Goal: Task Accomplishment & Management: Complete application form

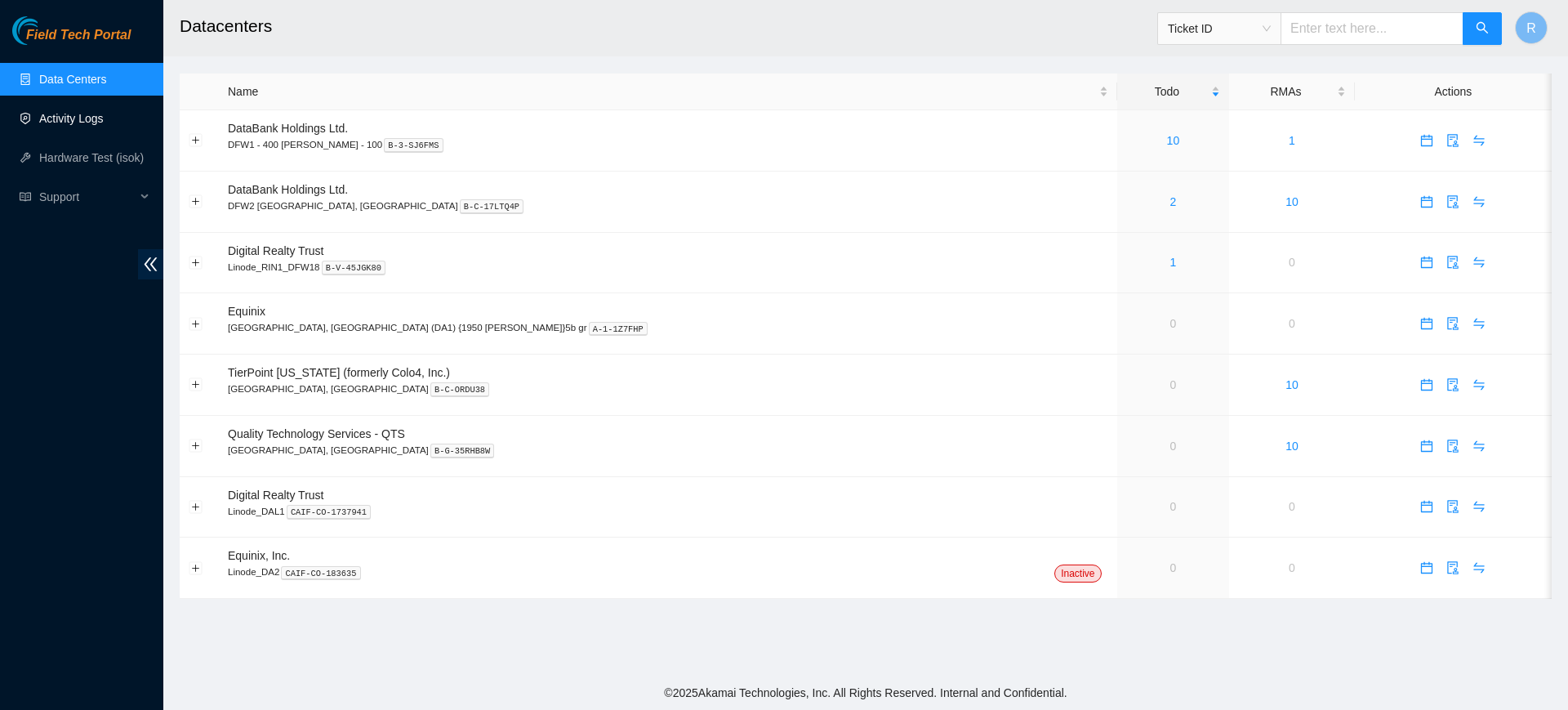
click at [93, 116] on link "Activity Logs" at bounding box center [71, 118] width 65 height 13
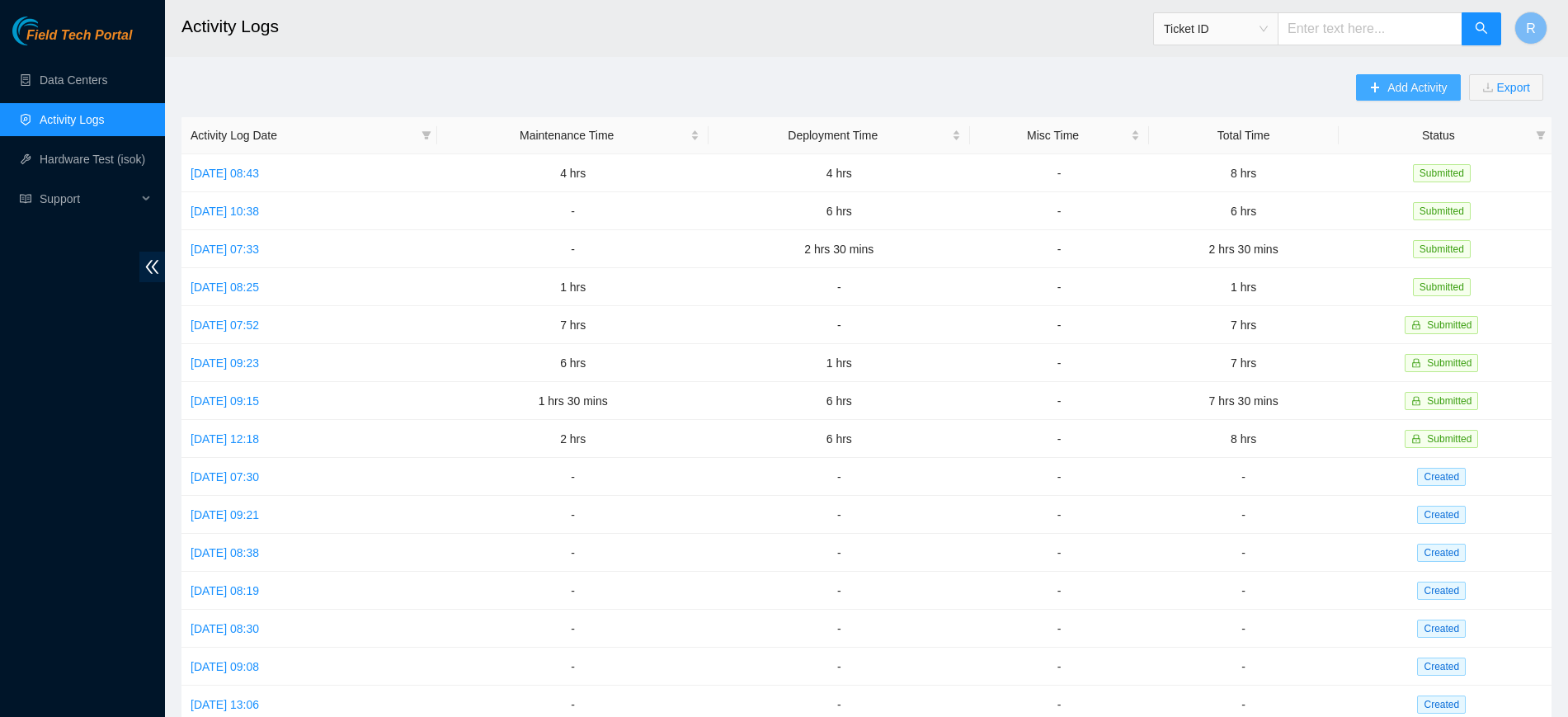
click at [1383, 80] on button "Add Activity" at bounding box center [1409, 87] width 104 height 26
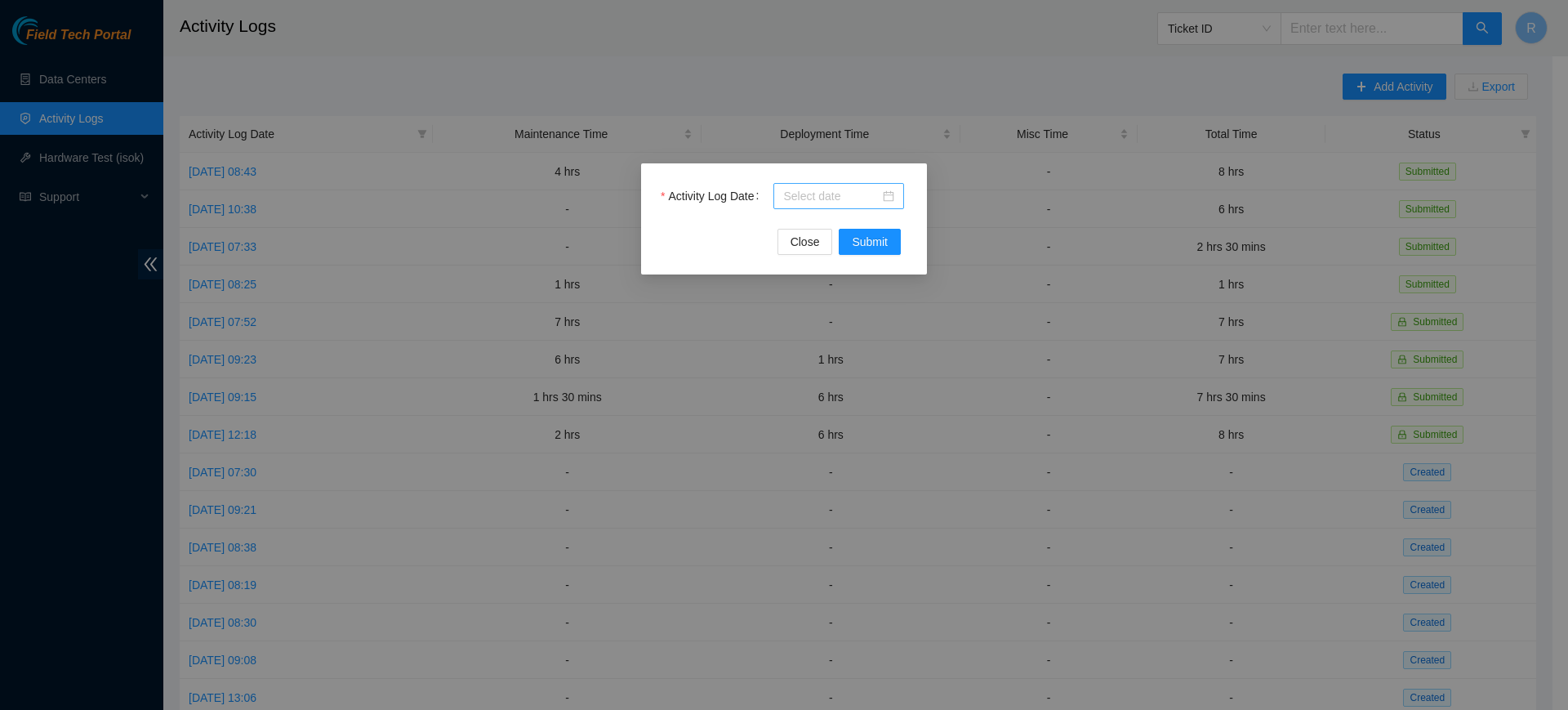
click at [887, 197] on div at bounding box center [838, 196] width 111 height 18
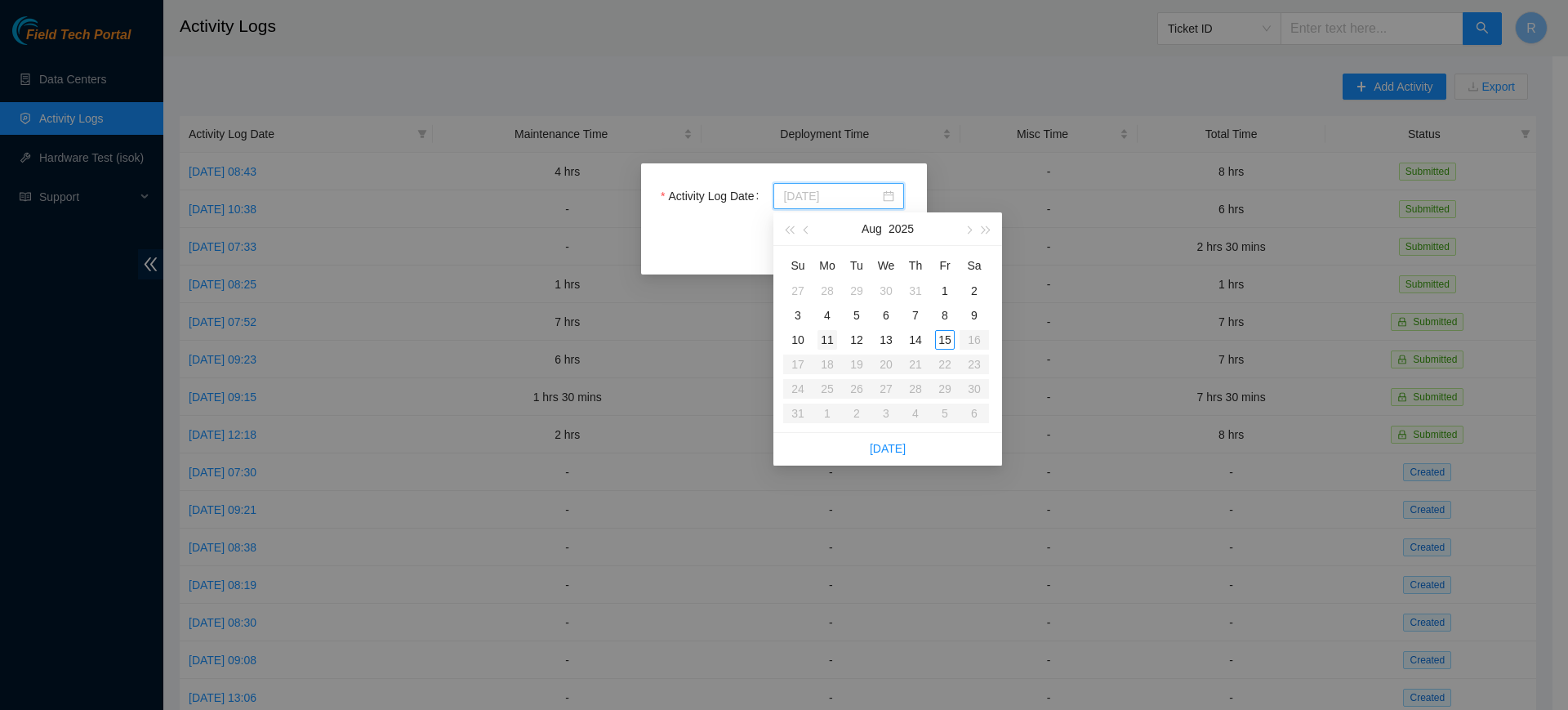
type input "2025-08-11"
type input "2025-08-15"
click at [952, 339] on div "15" at bounding box center [945, 340] width 20 height 20
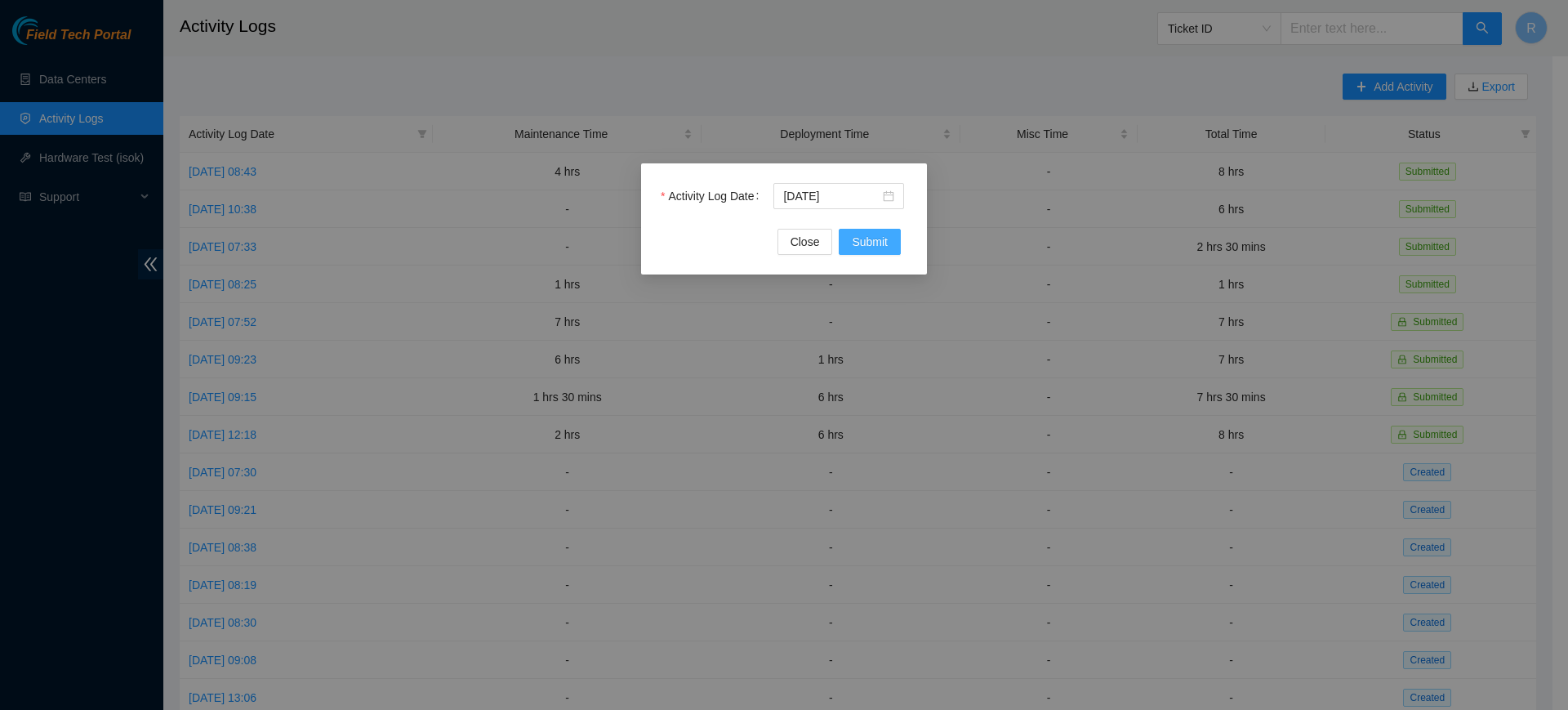
click at [884, 233] on span "Submit" at bounding box center [869, 241] width 36 height 18
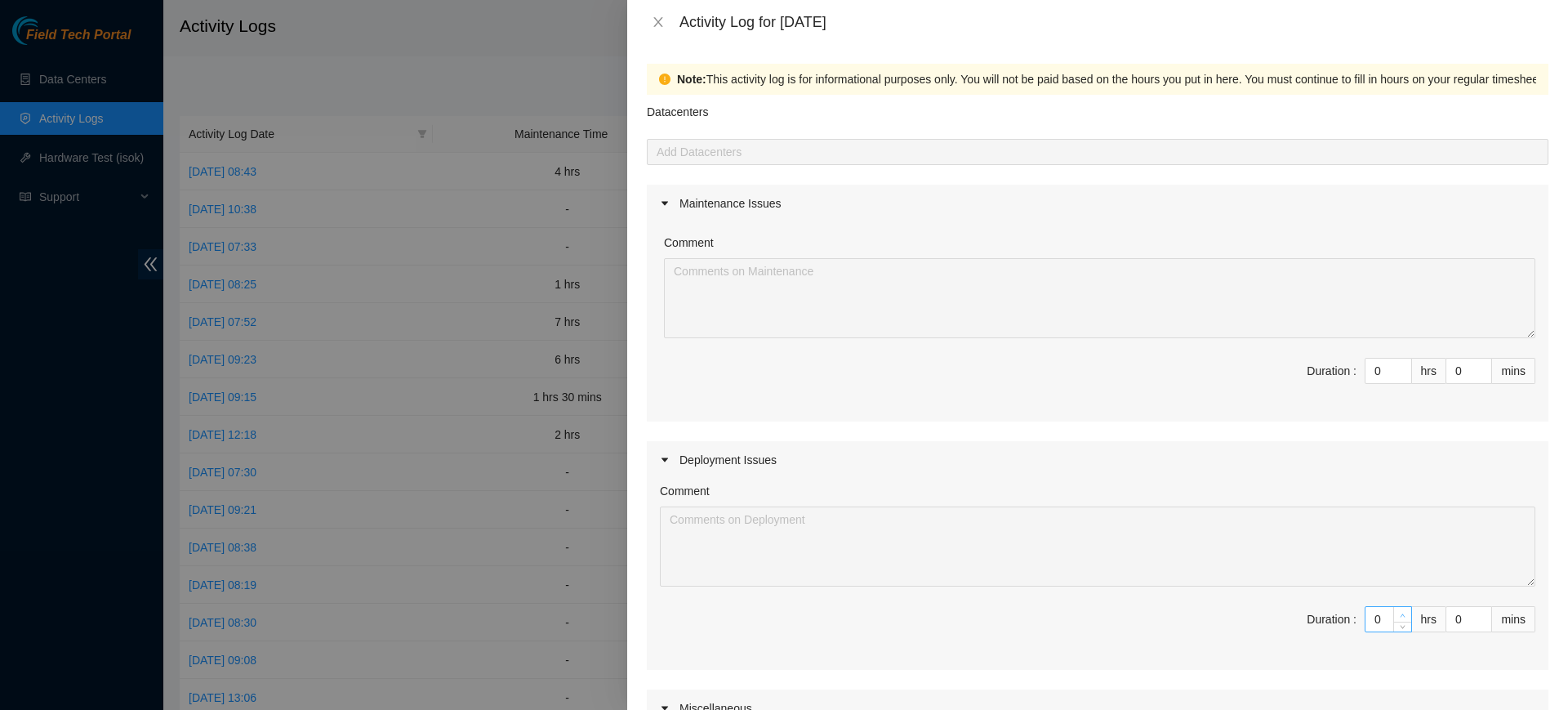
type input "1"
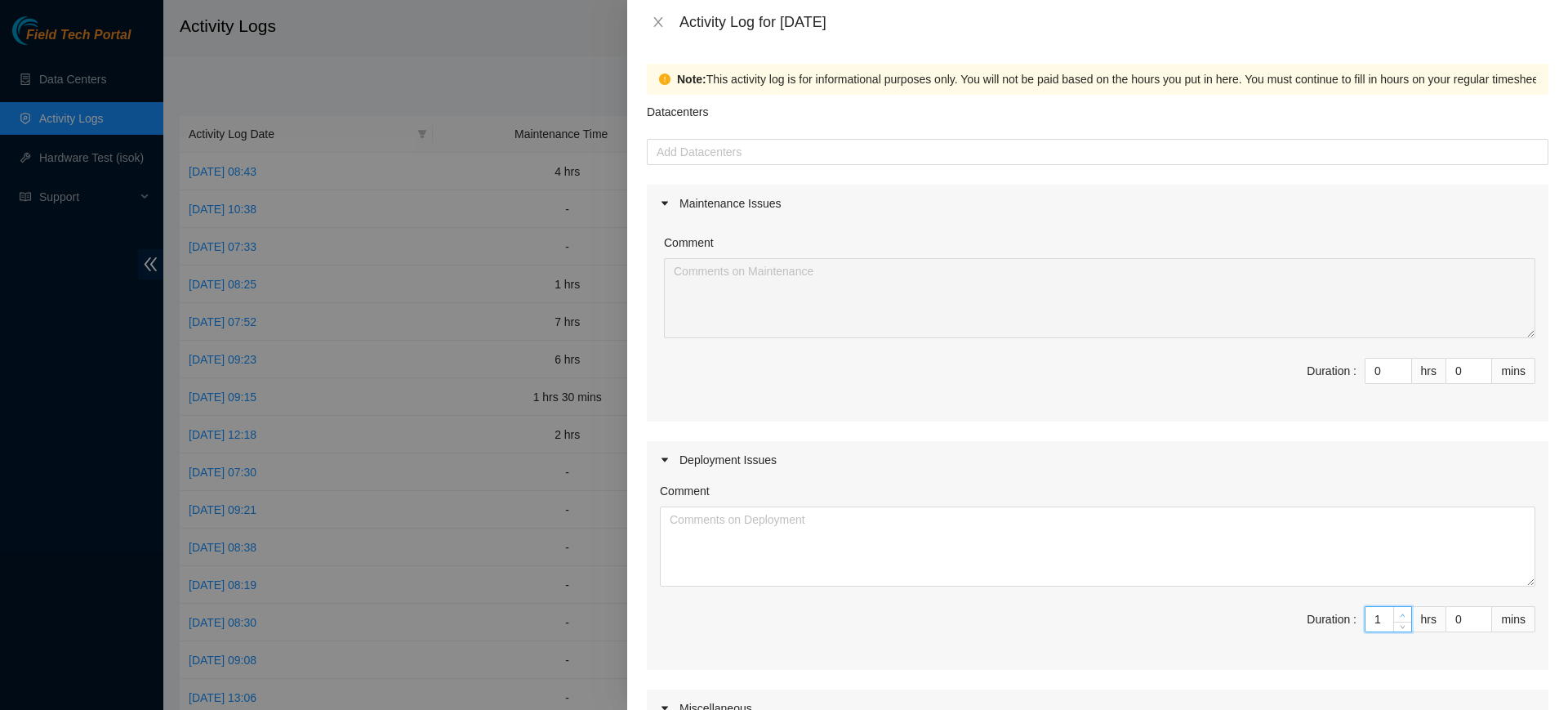
click at [1399, 613] on icon "up" at bounding box center [1402, 616] width 5 height 5
type input "2"
click at [1399, 613] on icon "up" at bounding box center [1402, 616] width 5 height 5
click at [861, 538] on textarea "Comment" at bounding box center [1097, 547] width 875 height 80
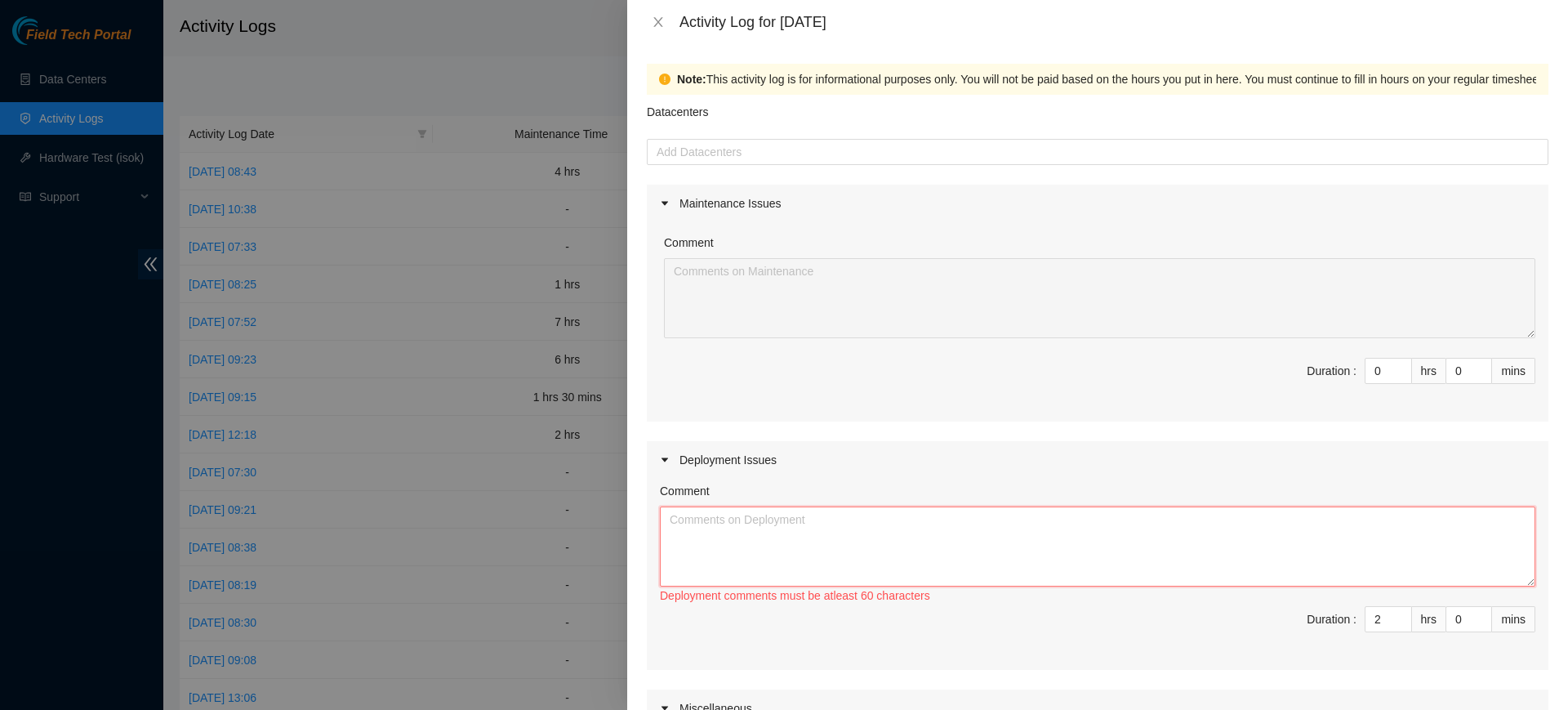
paste textarea "1000.01.06.RU01-RU03 Port #29,30 to et-0/2/10 r21.dfw02.icn (in 1000.M18.01.04)…"
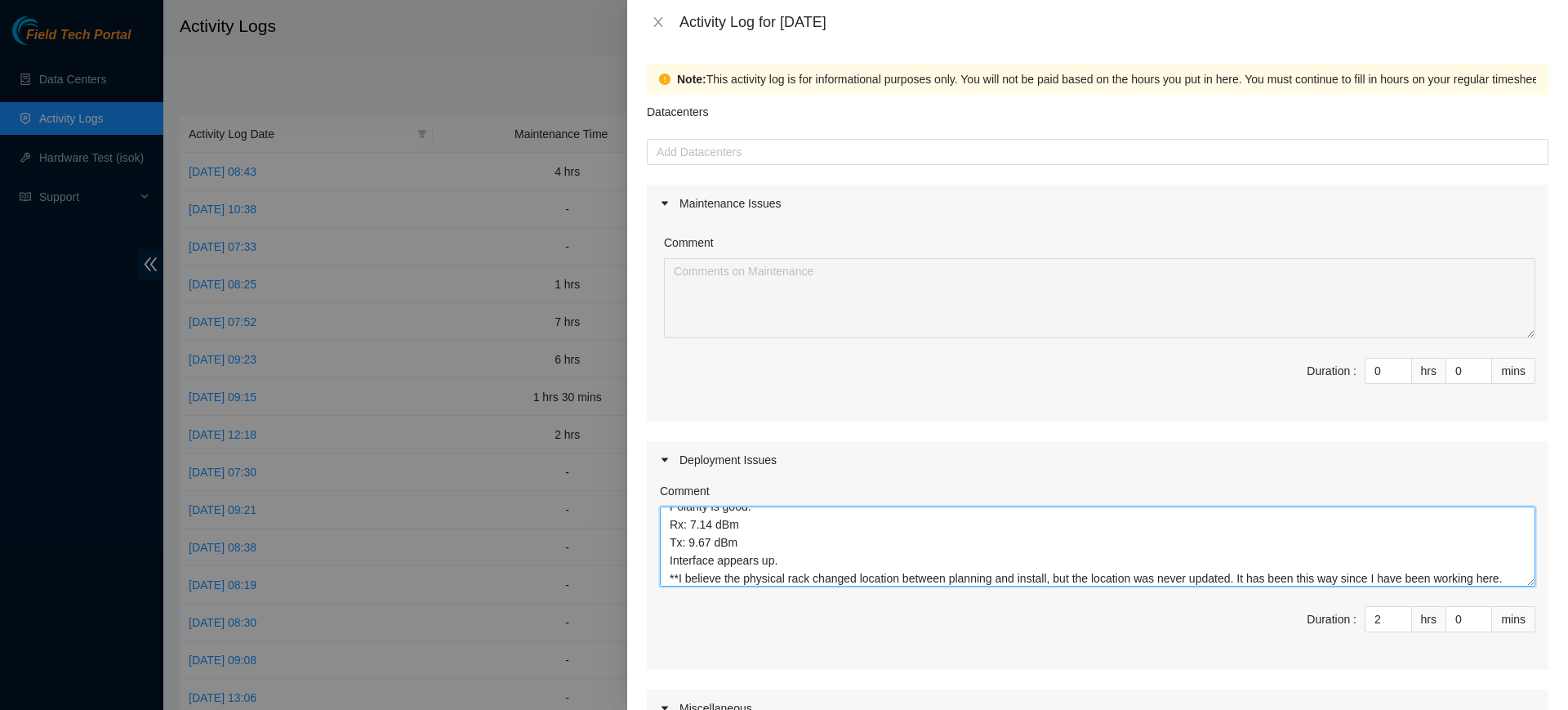
scroll to position [157, 0]
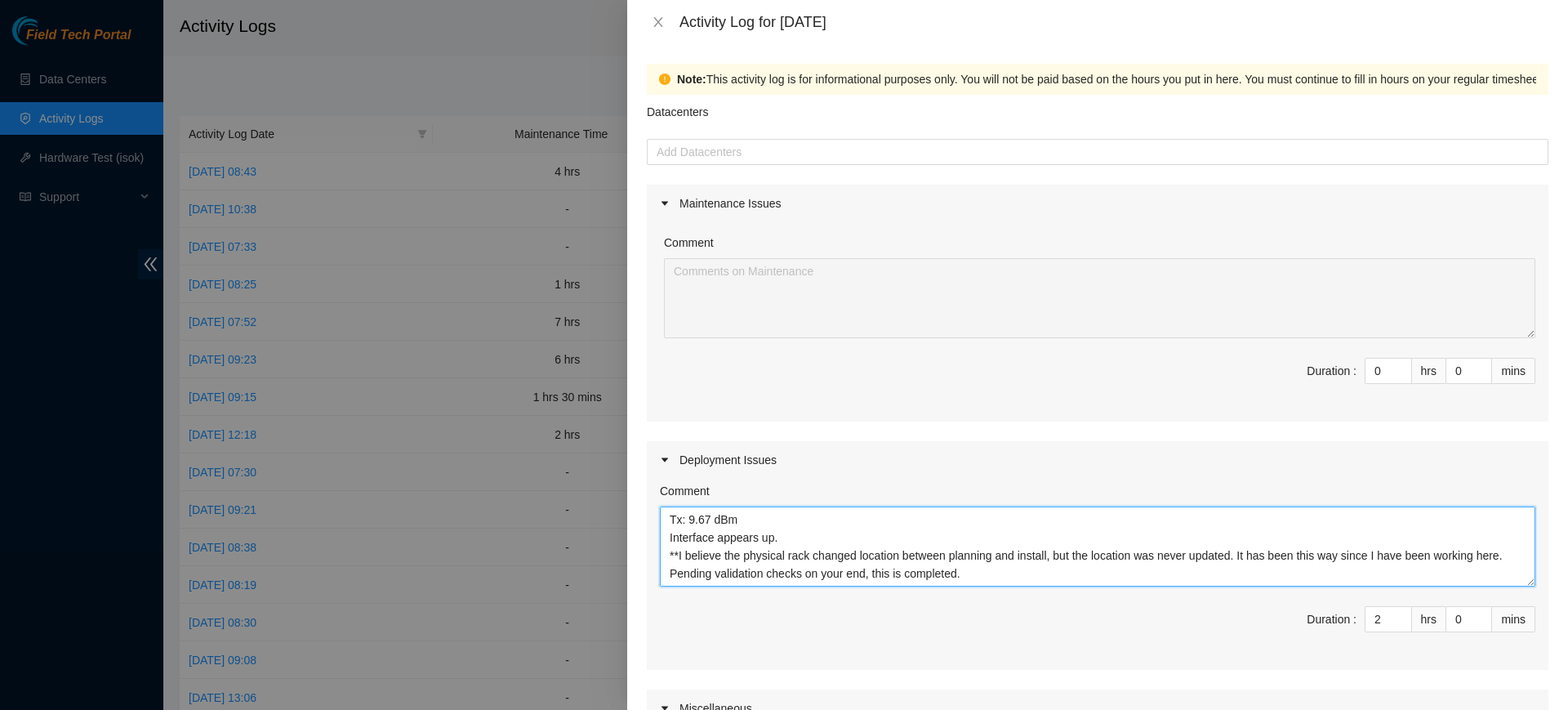
drag, startPoint x: 716, startPoint y: 578, endPoint x: 740, endPoint y: 576, distance: 24.1
click at [715, 579] on textarea "1000.01.06.RU01-RU03 Port #29,30 to et-0/2/10 r21.dfw02.icn (in 1000.M18.01.04)…" at bounding box center [1097, 547] width 875 height 80
drag, startPoint x: 883, startPoint y: 576, endPoint x: 825, endPoint y: 583, distance: 58.4
click at [825, 583] on textarea "1000.01.06.RU01-RU03 Port #29,30 to et-0/2/10 r21.dfw02.icn (in 1000.M18.01.04)…" at bounding box center [1097, 547] width 875 height 80
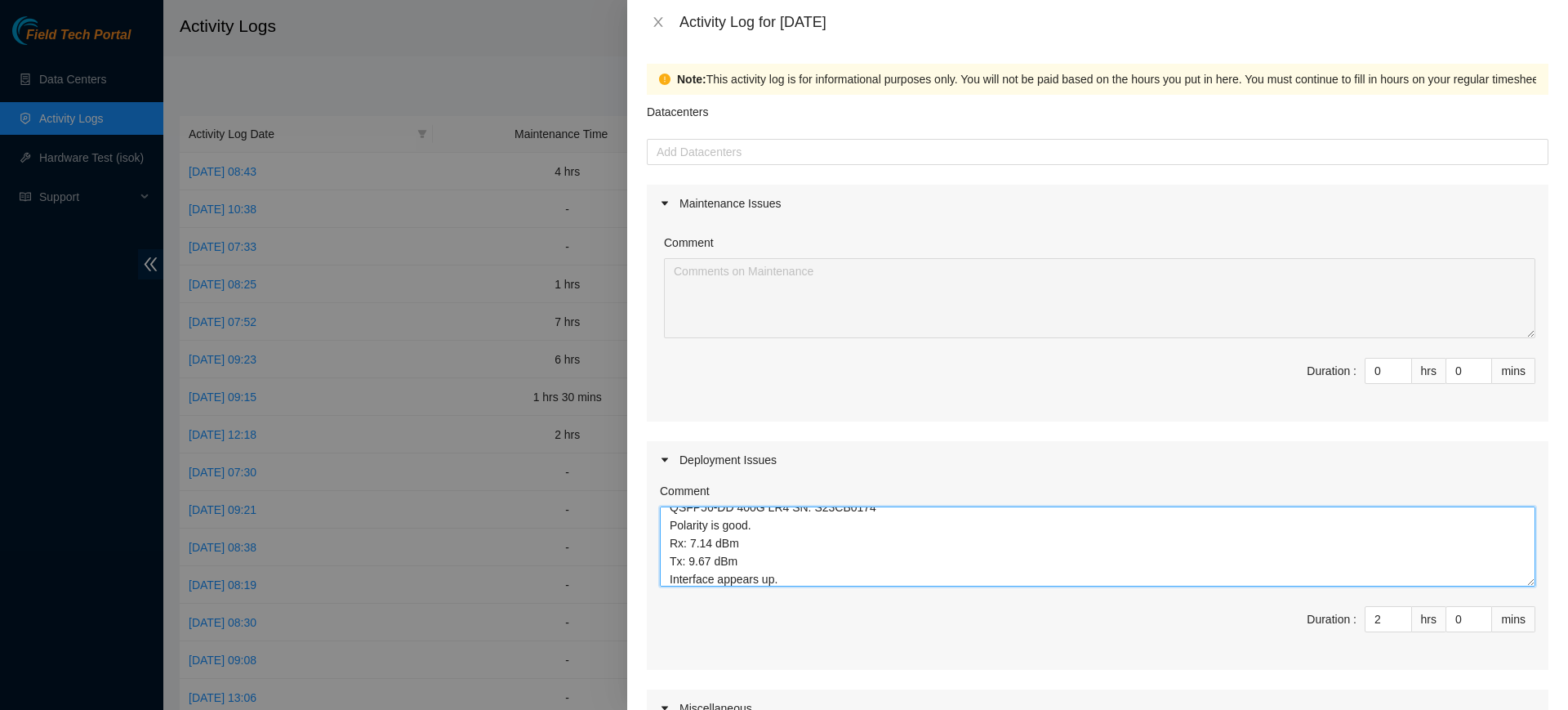
scroll to position [0, 0]
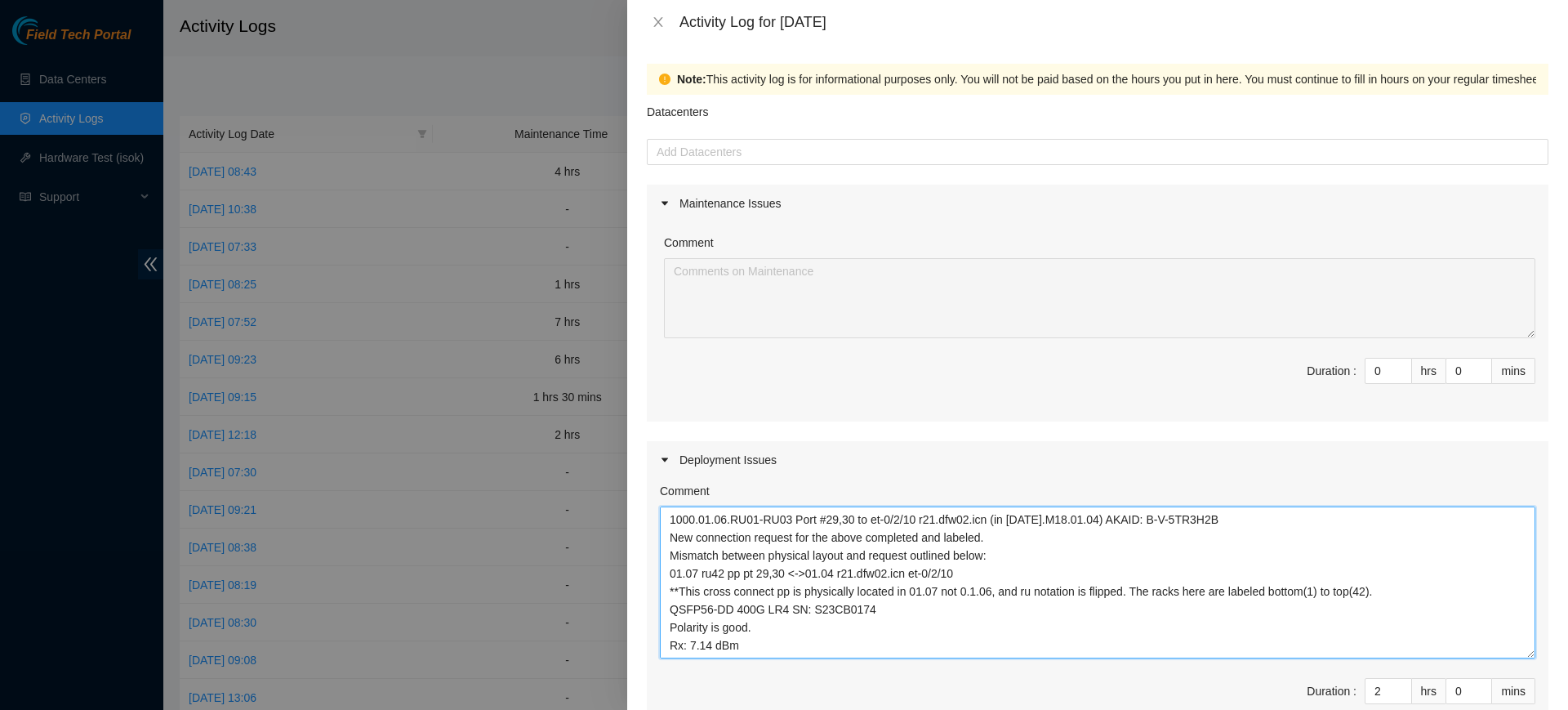
drag, startPoint x: 1515, startPoint y: 584, endPoint x: 1509, endPoint y: 656, distance: 72.2
click at [1509, 656] on textarea "1000.01.06.RU01-RU03 Port #29,30 to et-0/2/10 r21.dfw02.icn (in 1000.M18.01.04)…" at bounding box center [1097, 582] width 875 height 152
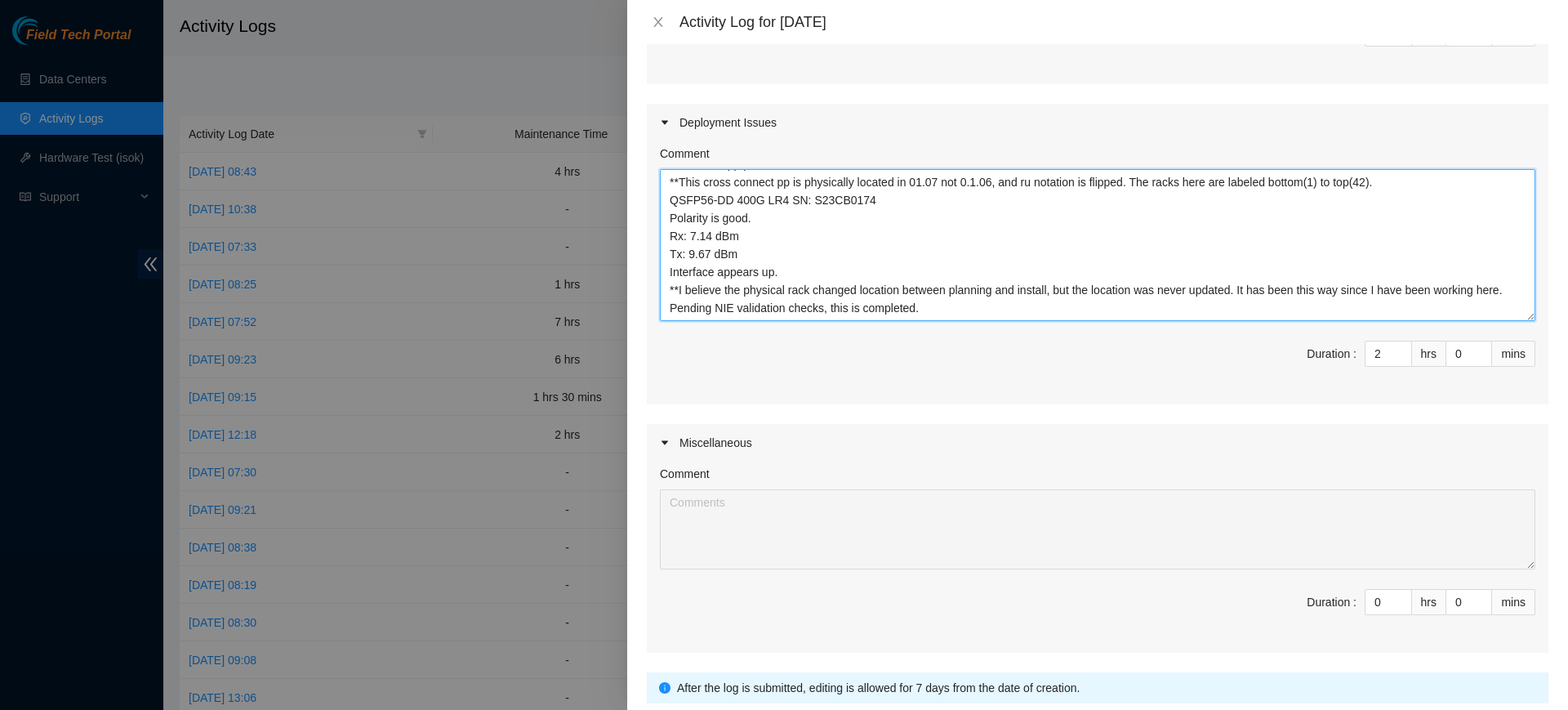
scroll to position [459, 0]
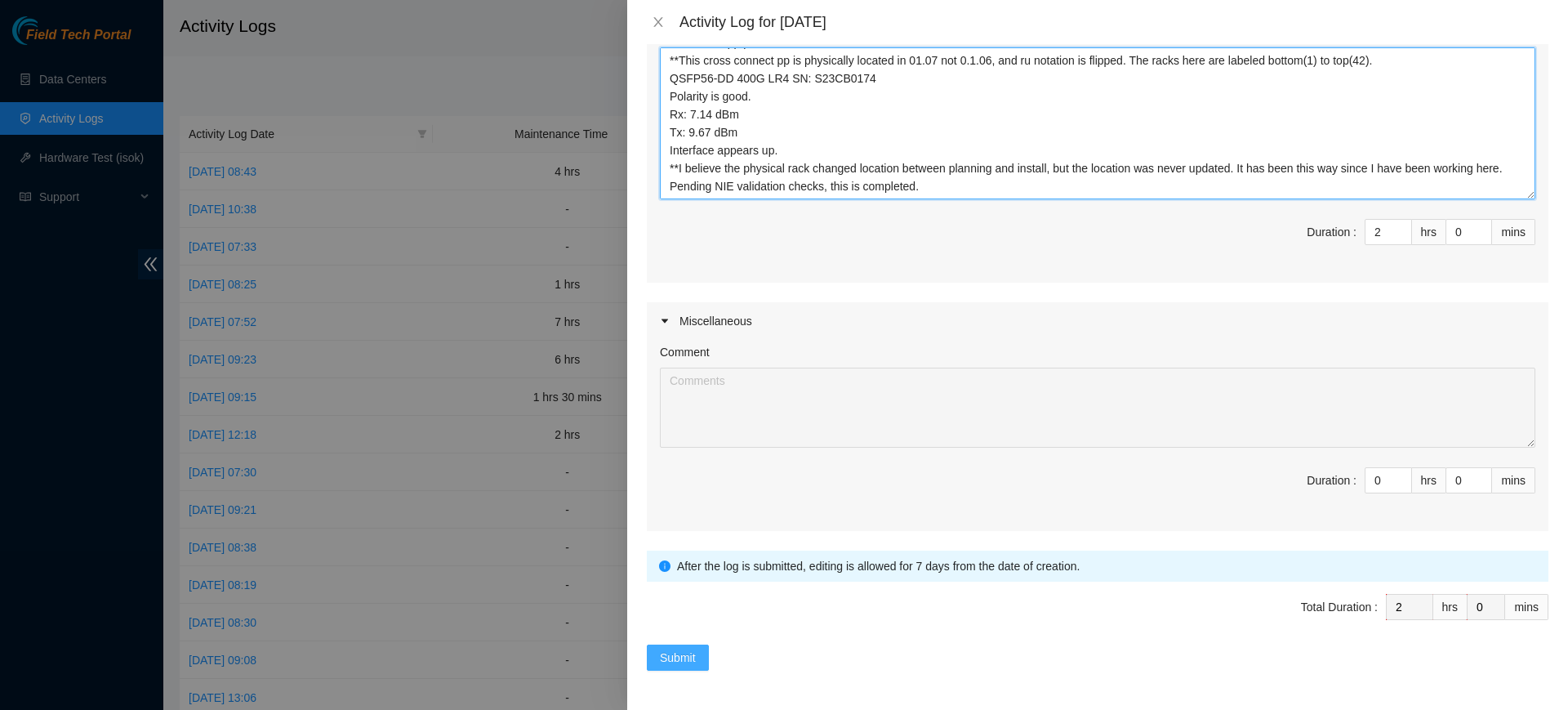
type textarea "1000.01.06.RU01-RU03 Port #29,30 to et-0/2/10 r21.dfw02.icn (in 1000.M18.01.04)…"
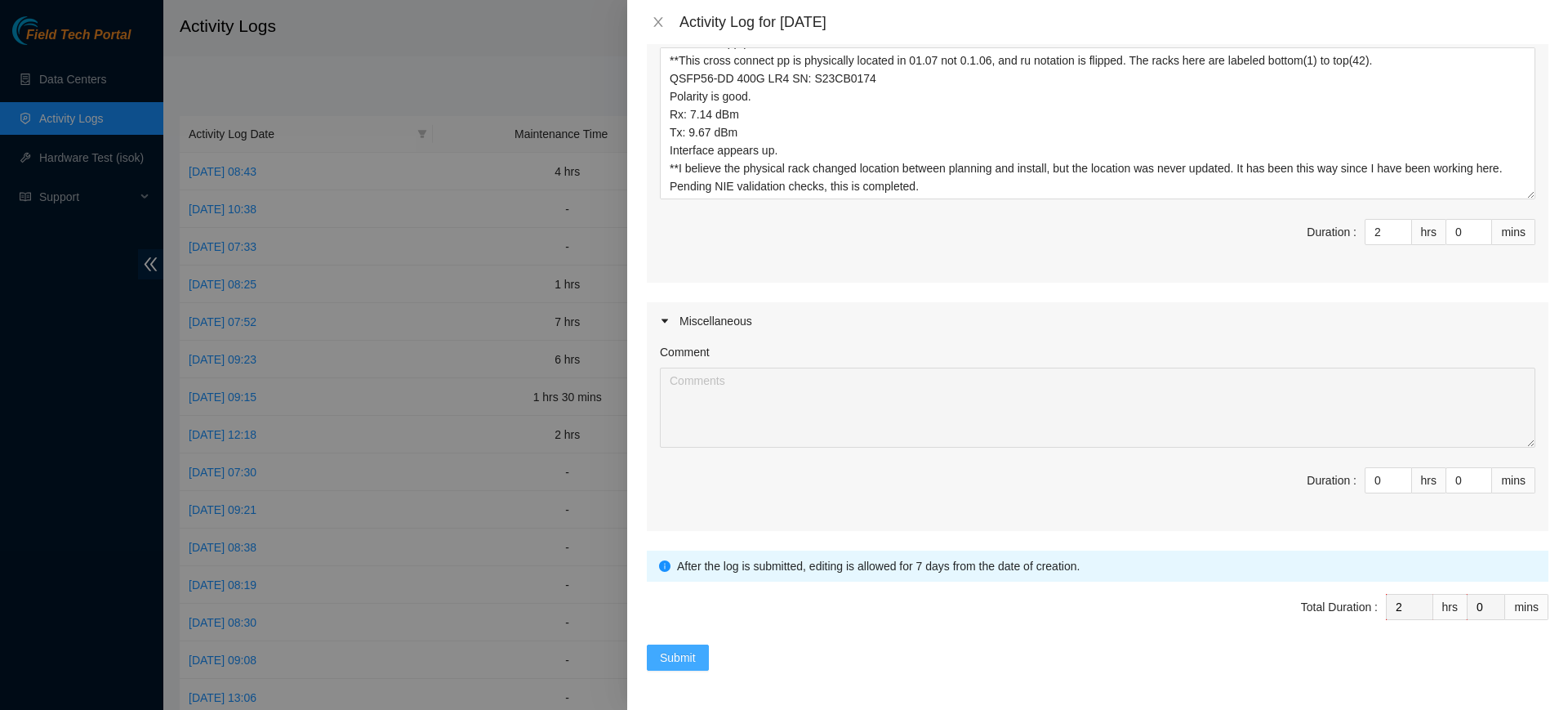
click at [678, 657] on span "Submit" at bounding box center [678, 658] width 36 height 18
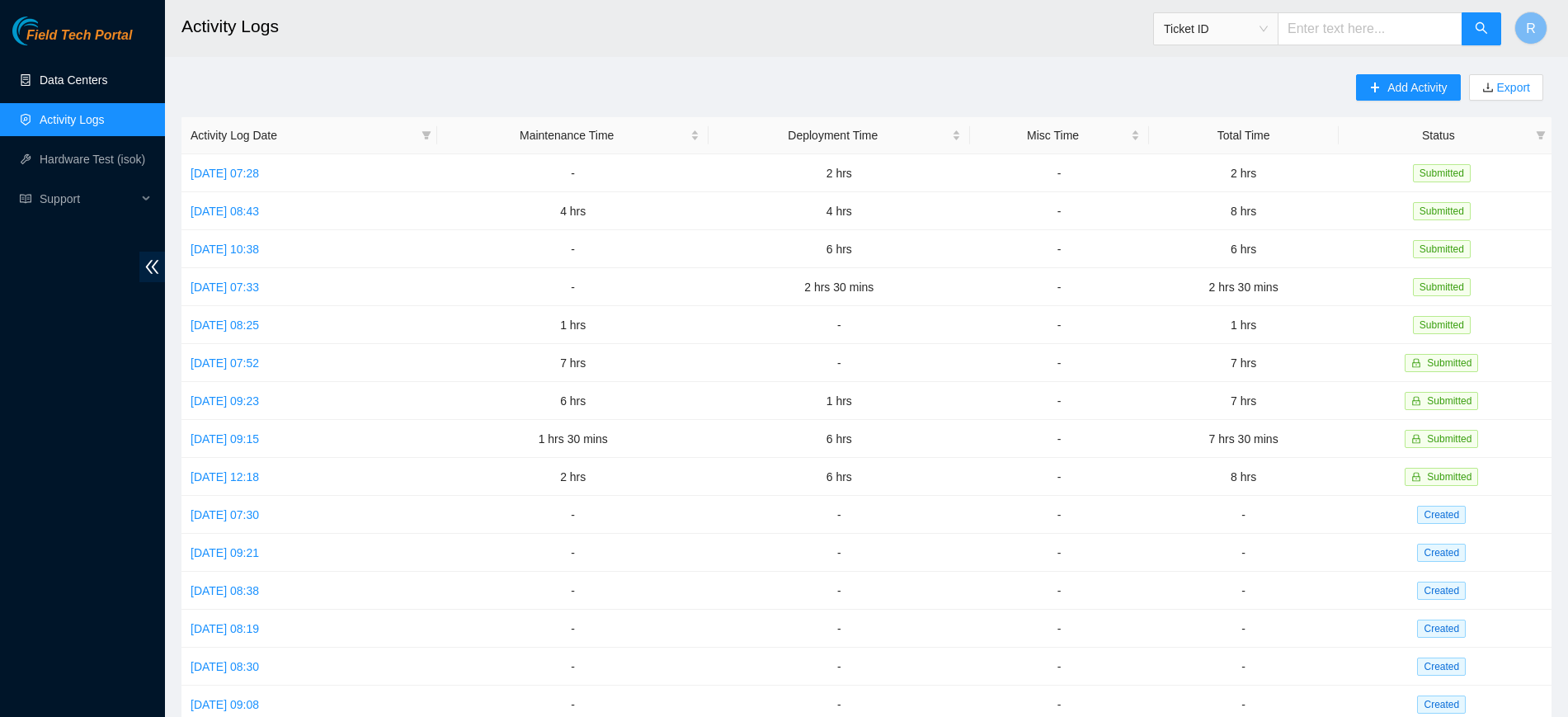
drag, startPoint x: 70, startPoint y: 67, endPoint x: 162, endPoint y: 81, distance: 93.1
click at [72, 73] on link "Data Centers" at bounding box center [73, 80] width 67 height 13
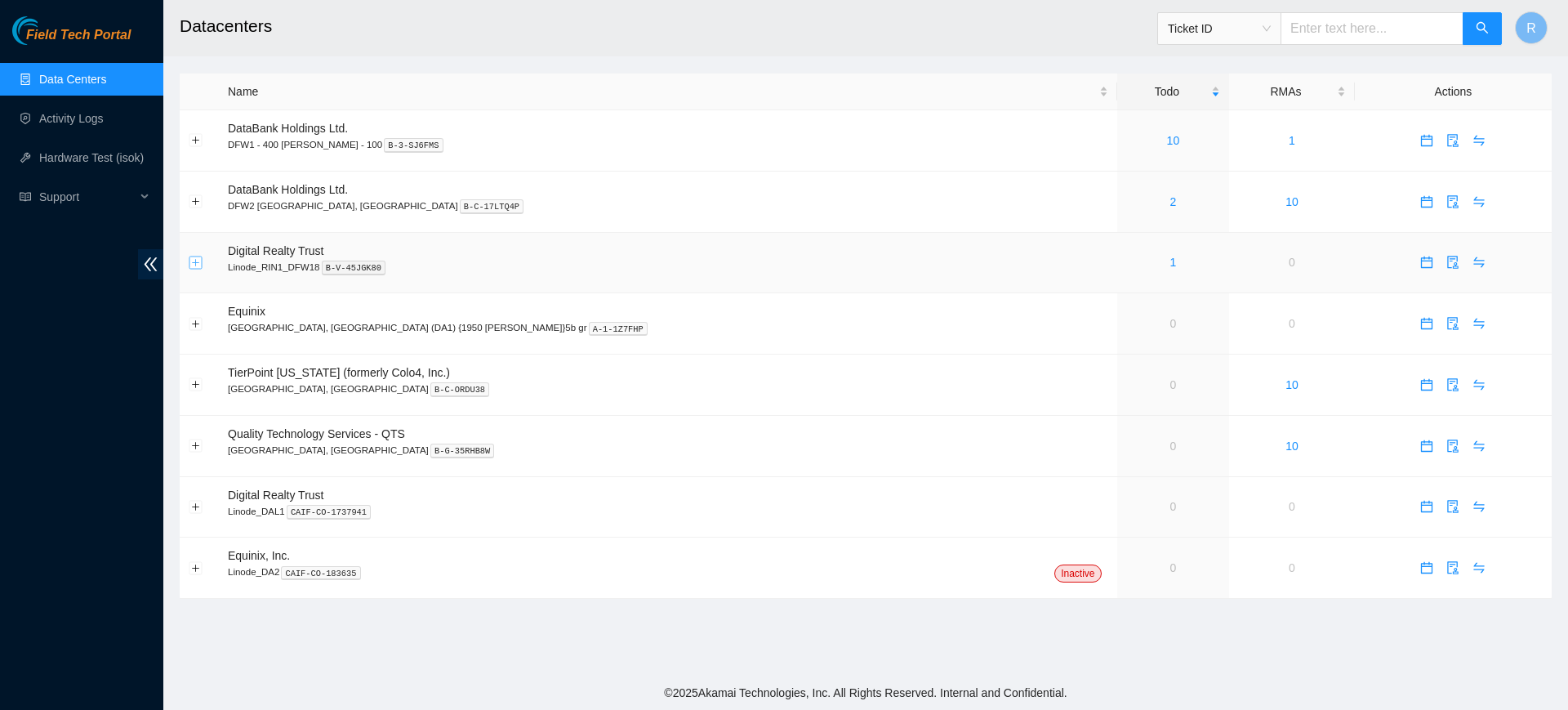
click at [200, 261] on button "Expand row" at bounding box center [196, 262] width 13 height 13
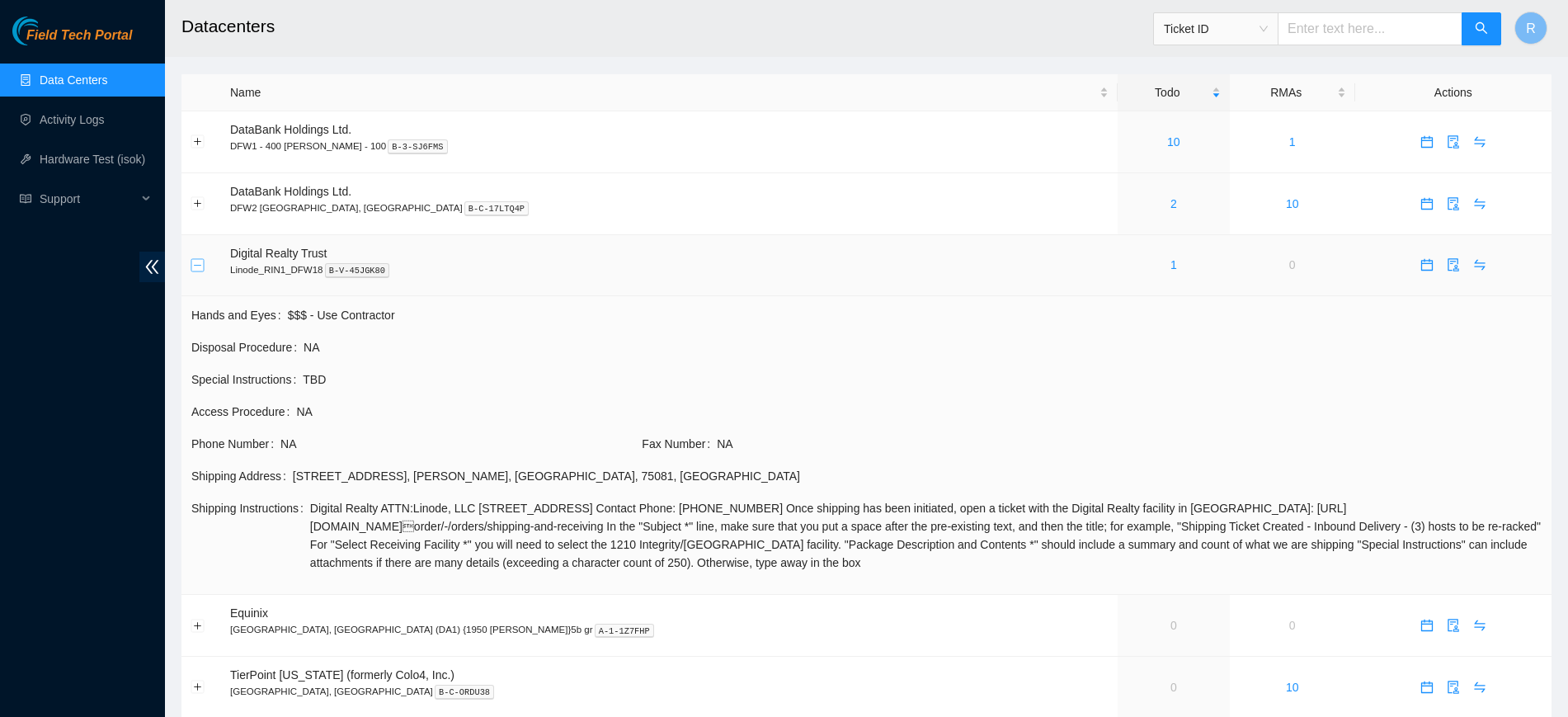
click at [202, 261] on button "Collapse row" at bounding box center [198, 264] width 13 height 13
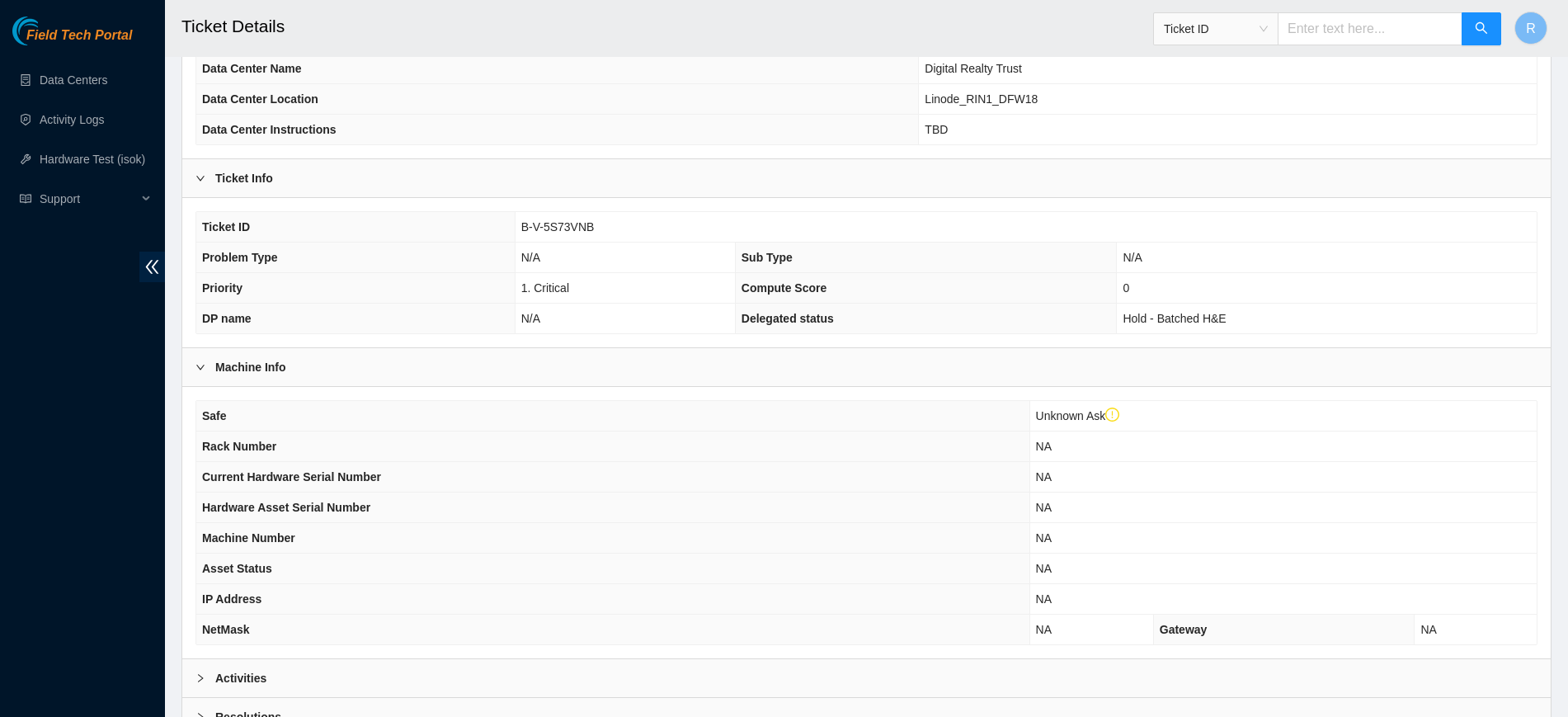
scroll to position [343, 0]
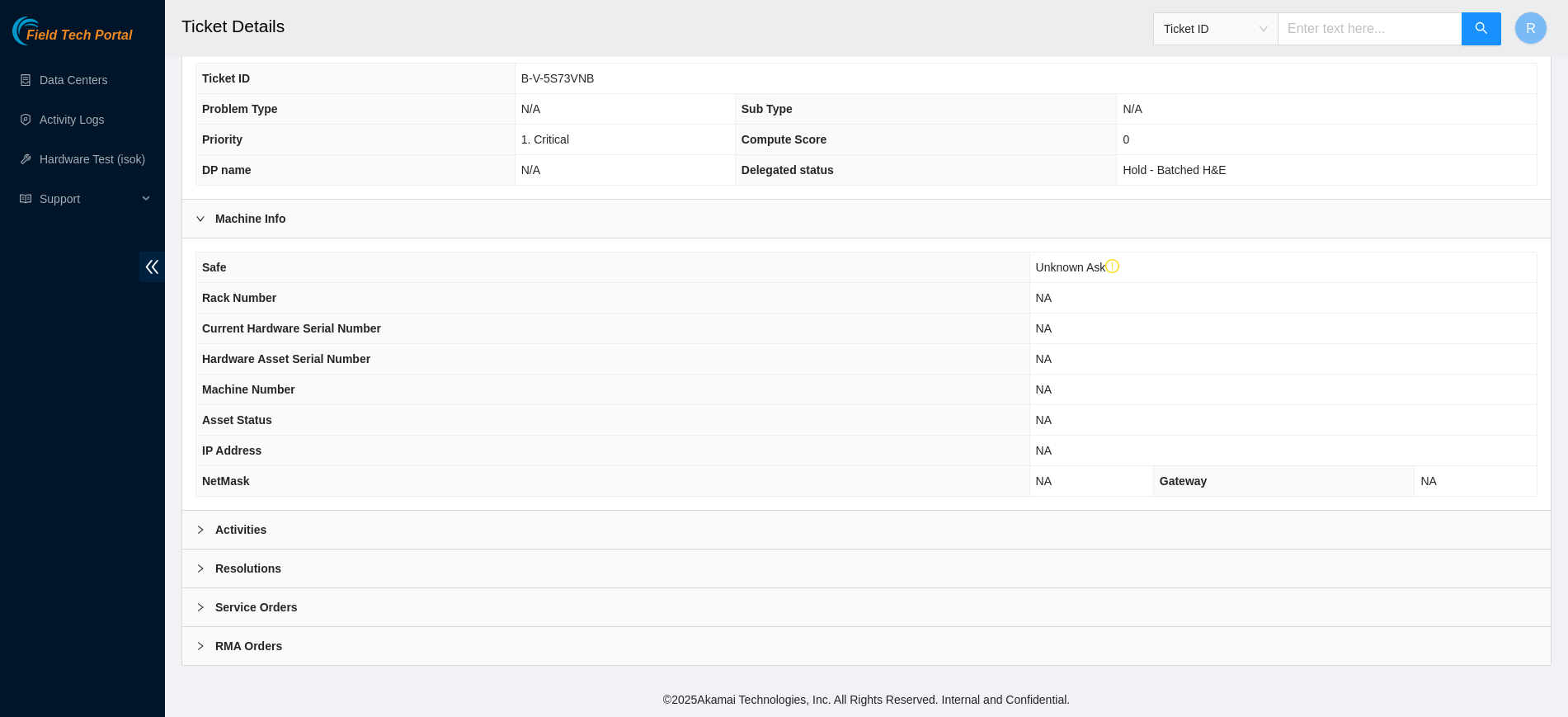
click at [573, 531] on div "Activities" at bounding box center [866, 530] width 1368 height 38
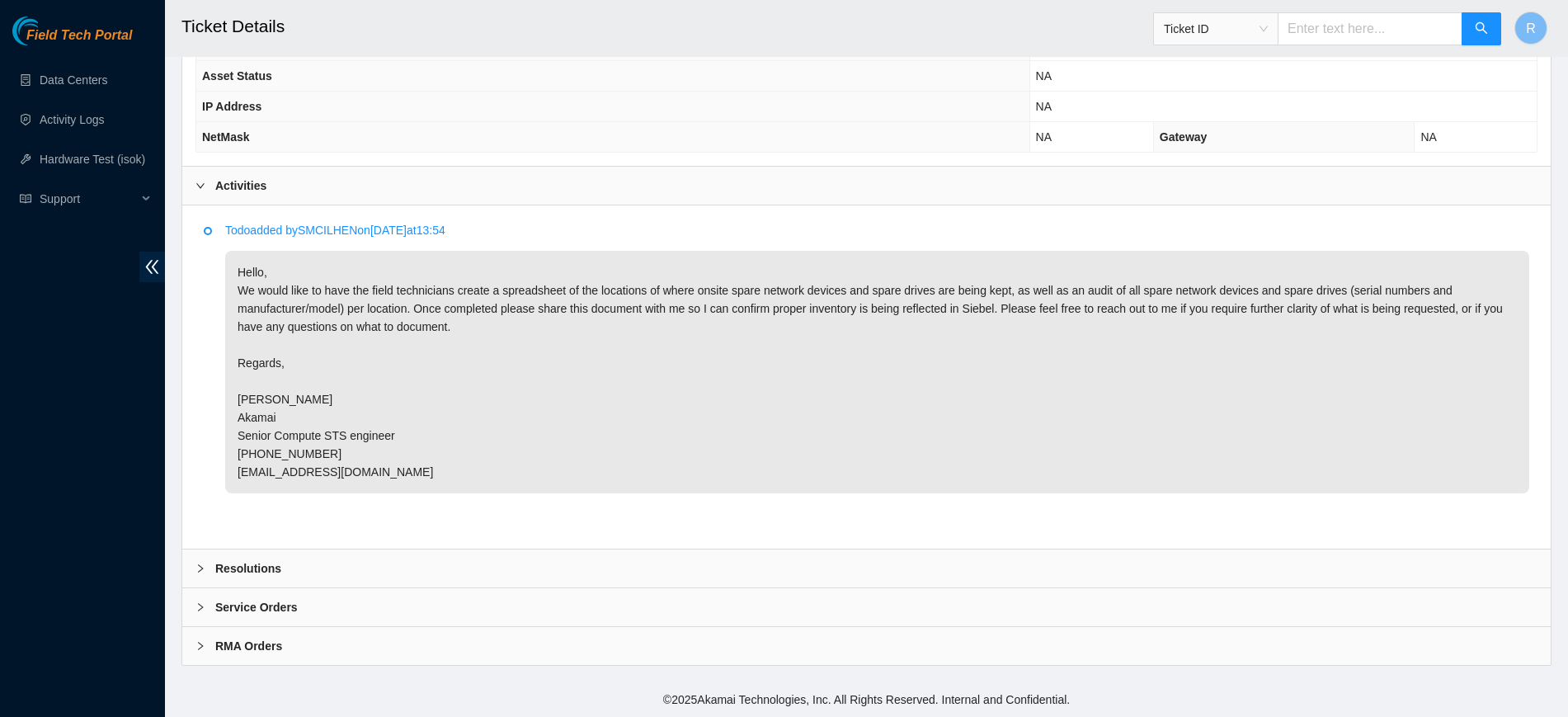
scroll to position [0, 0]
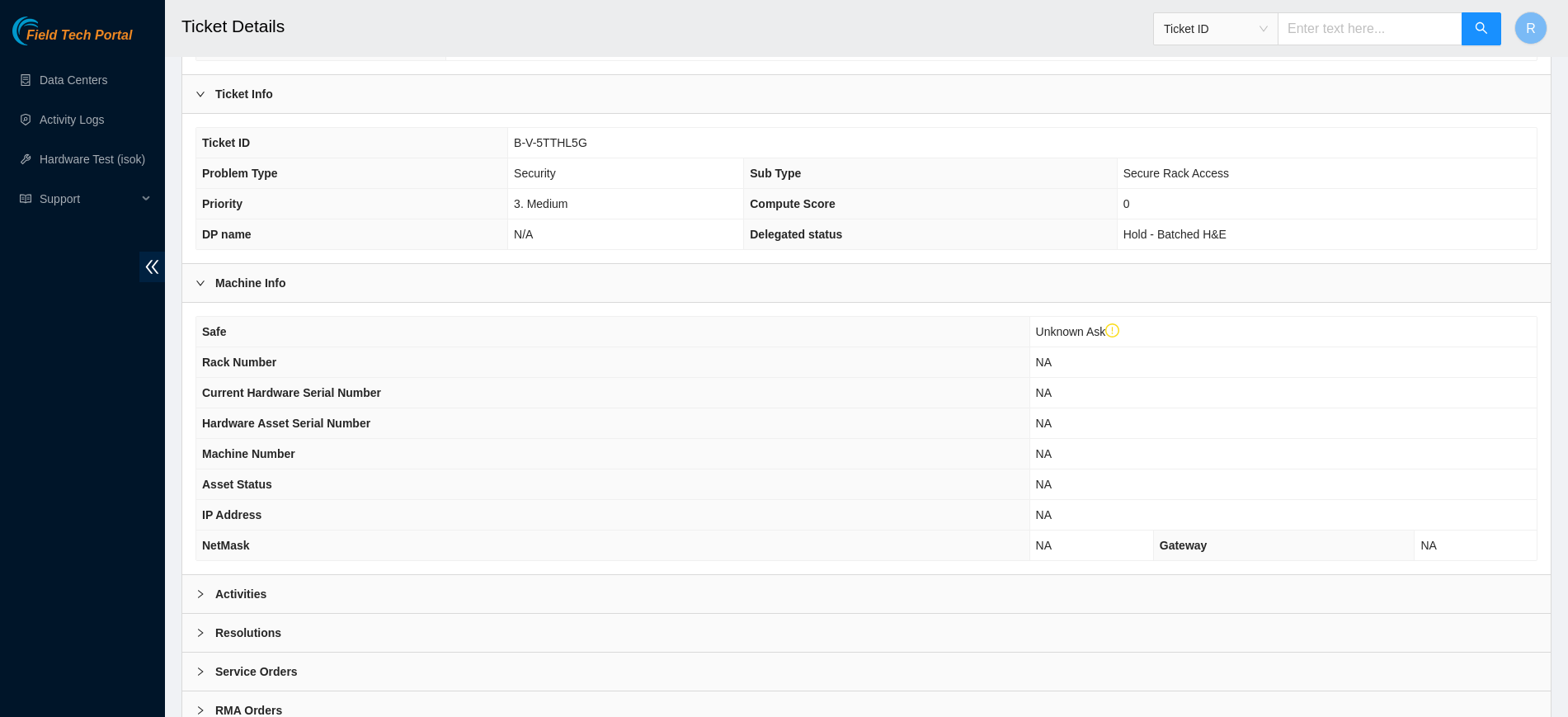
scroll to position [309, 0]
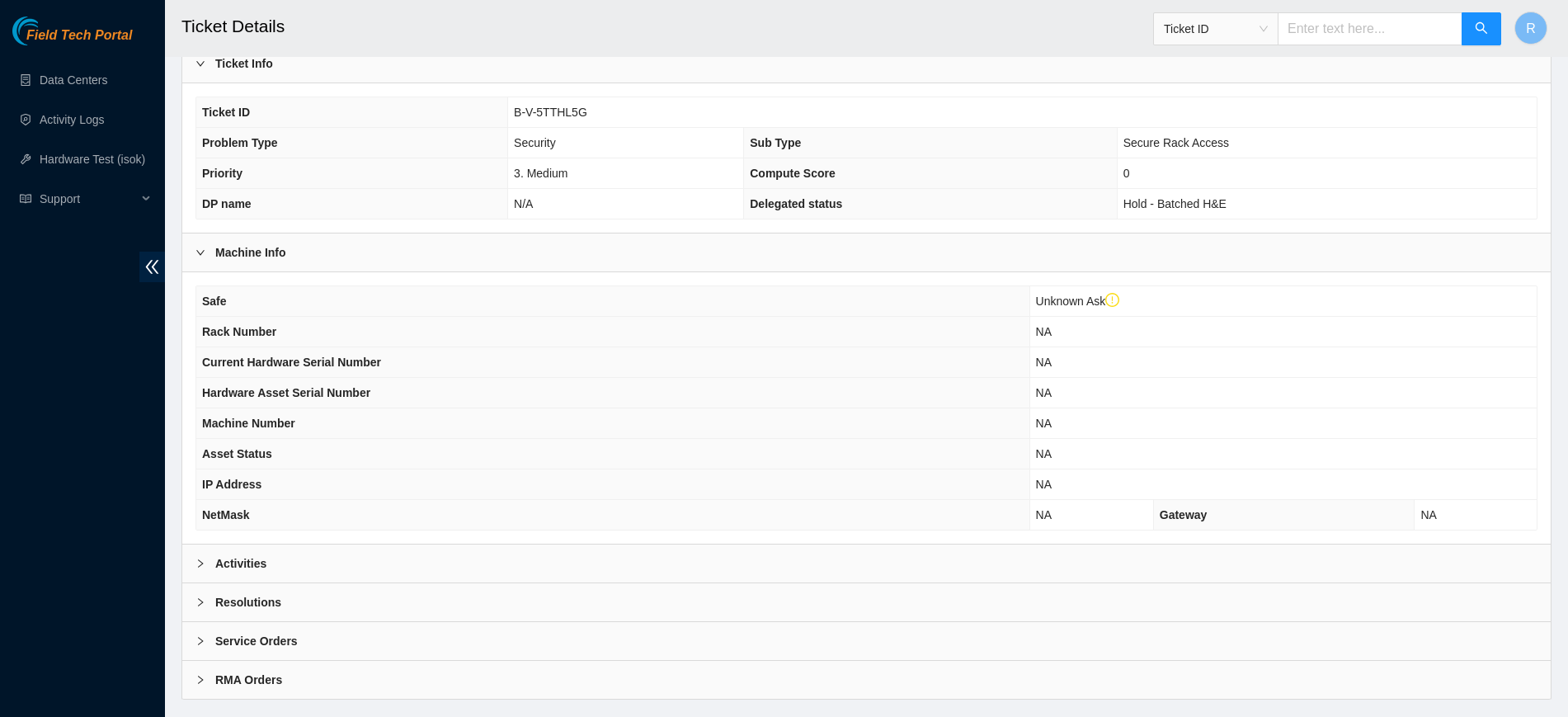
drag, startPoint x: 409, startPoint y: 559, endPoint x: 484, endPoint y: 497, distance: 97.3
click at [409, 561] on div "Activities" at bounding box center [866, 564] width 1368 height 38
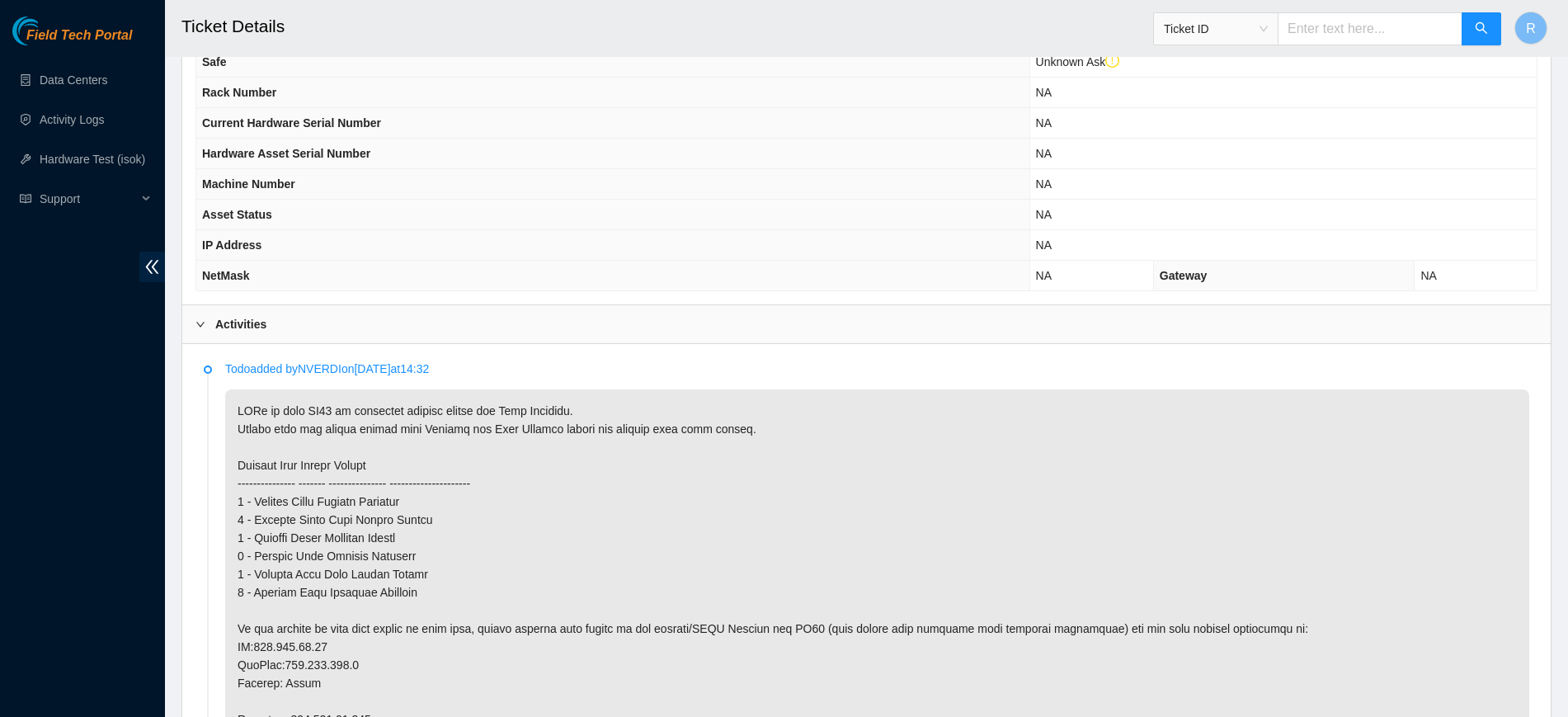
scroll to position [722, 0]
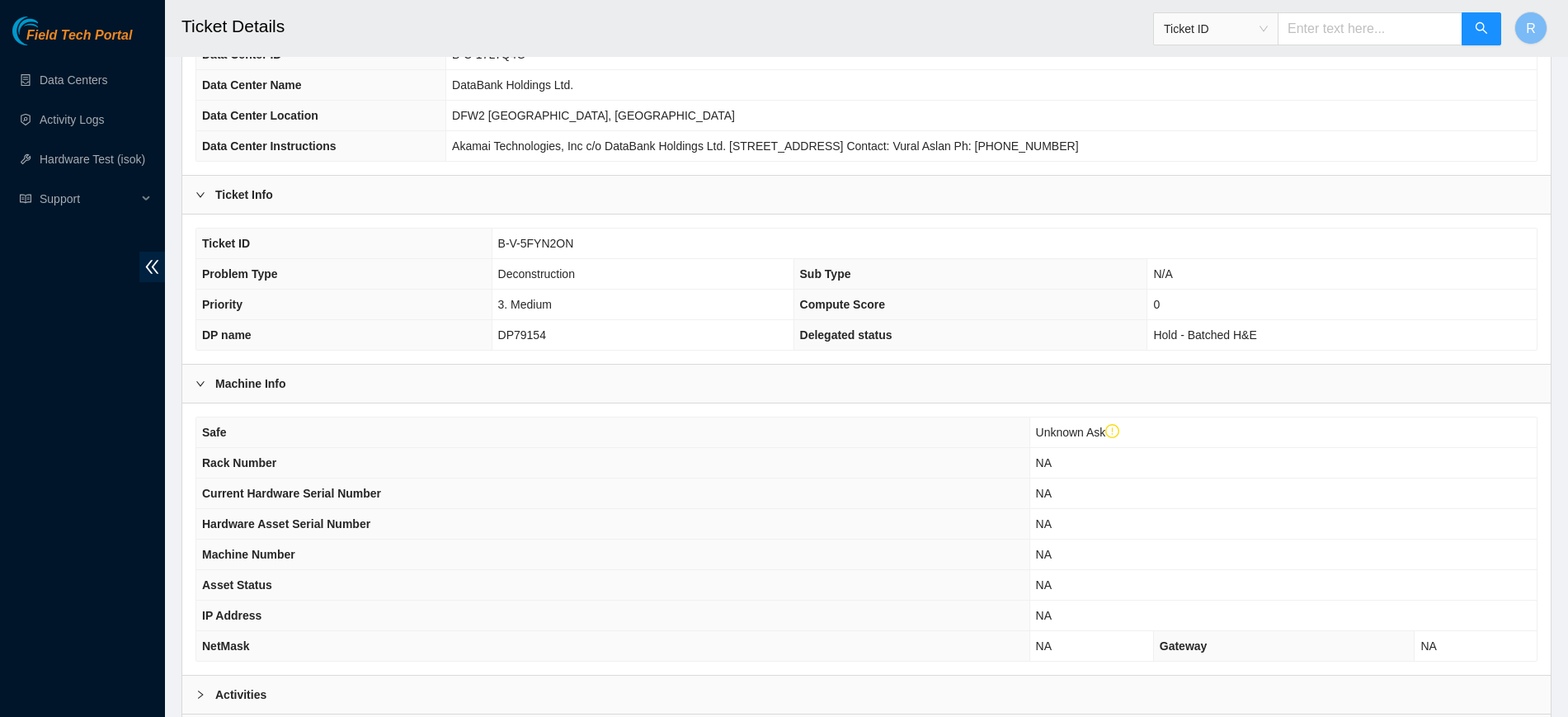
scroll to position [343, 0]
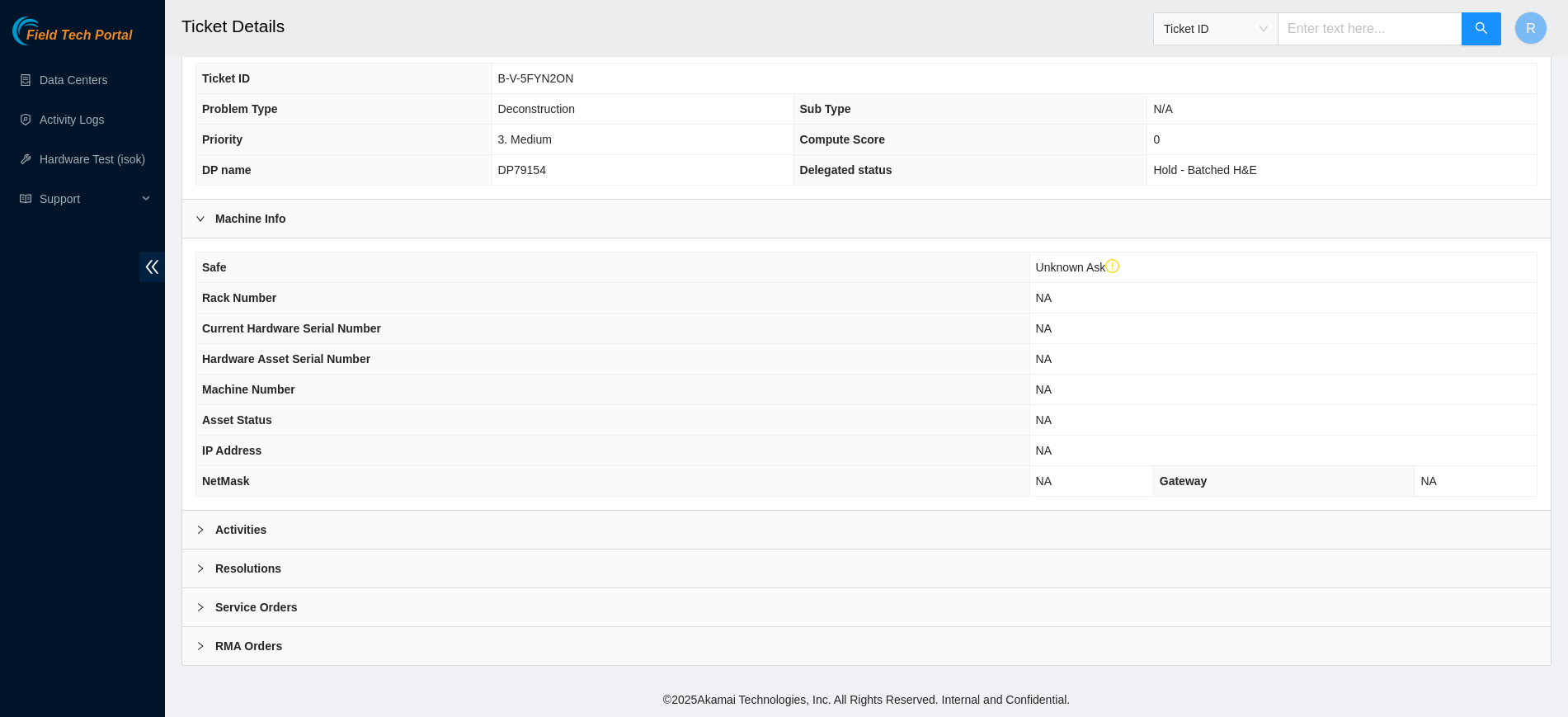
click at [323, 539] on div "Activities" at bounding box center [866, 530] width 1368 height 38
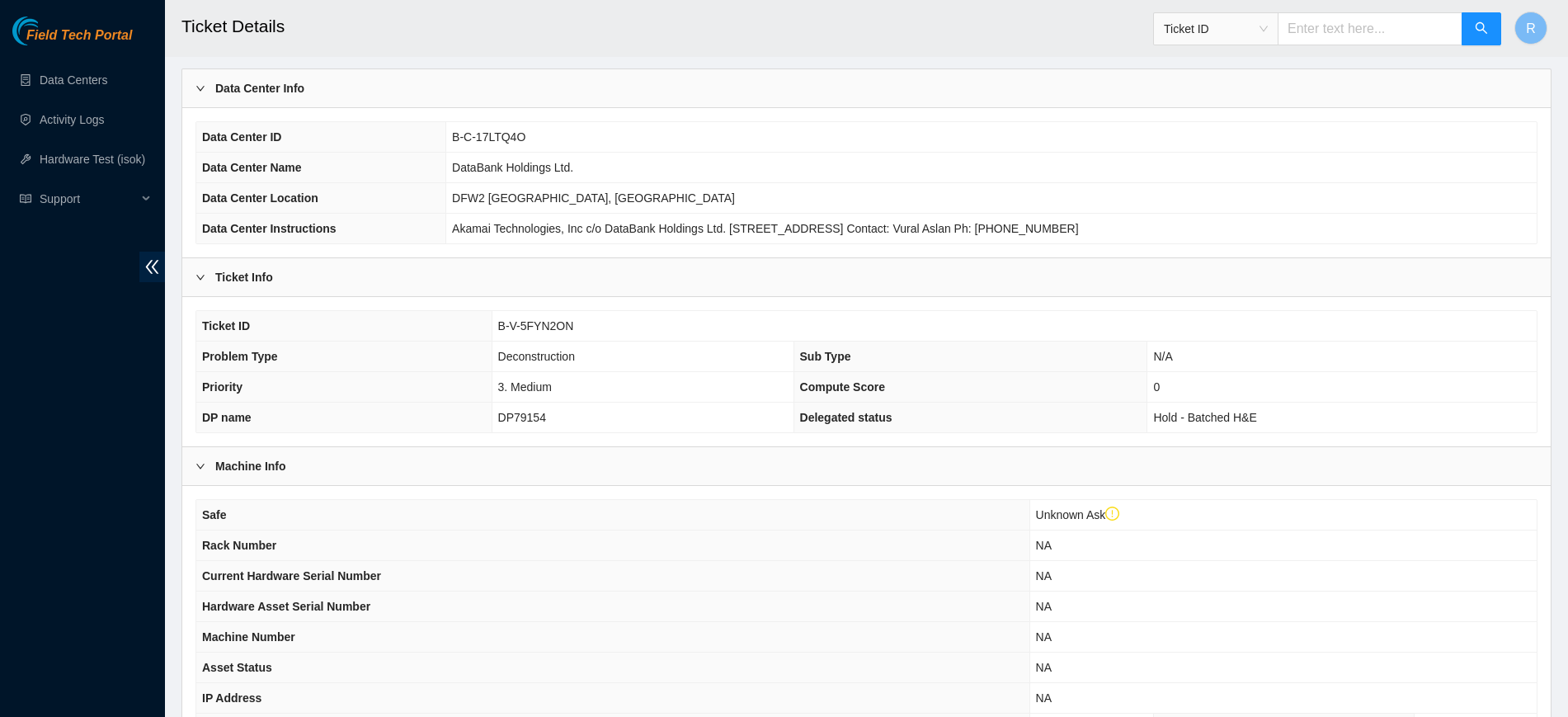
scroll to position [0, 0]
